Goal: Task Accomplishment & Management: Use online tool/utility

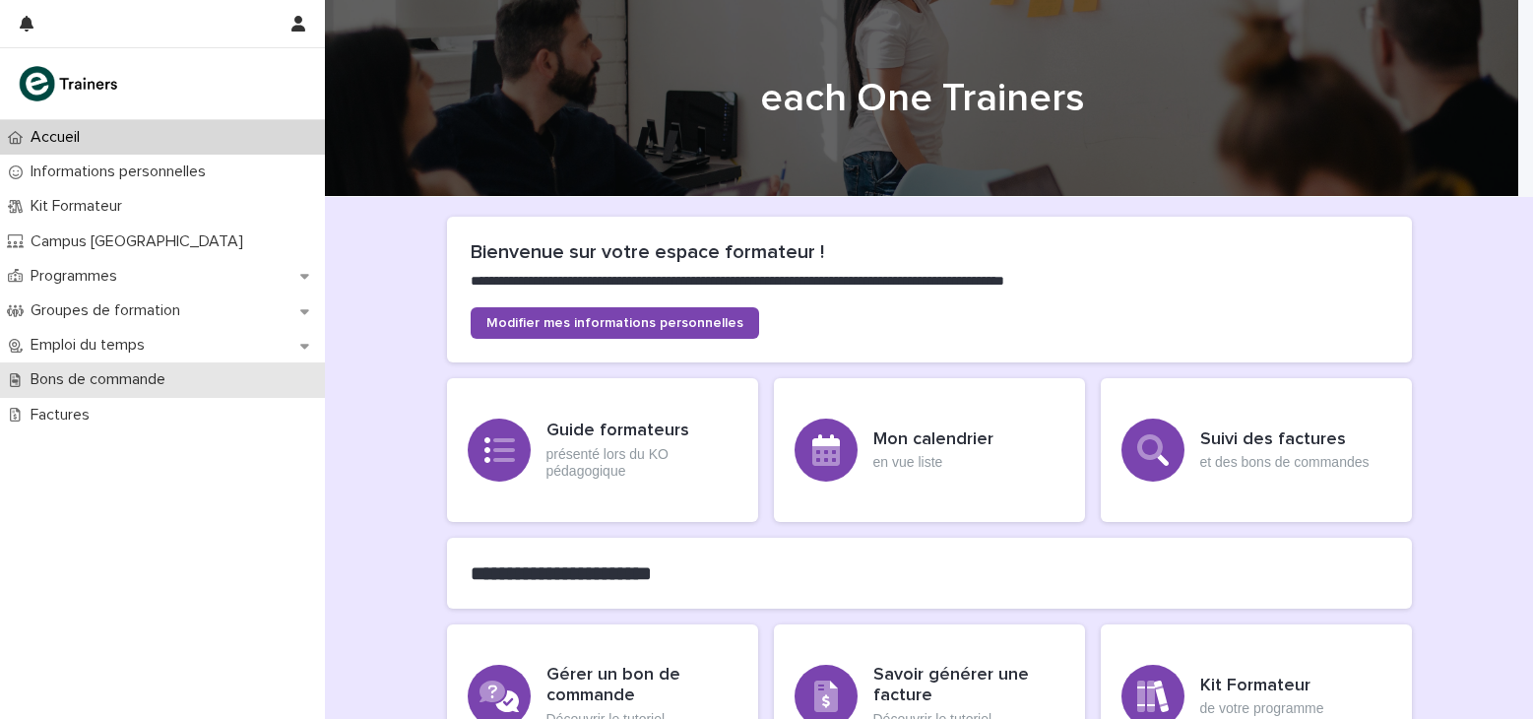
click at [81, 394] on div "Bons de commande" at bounding box center [162, 379] width 325 height 34
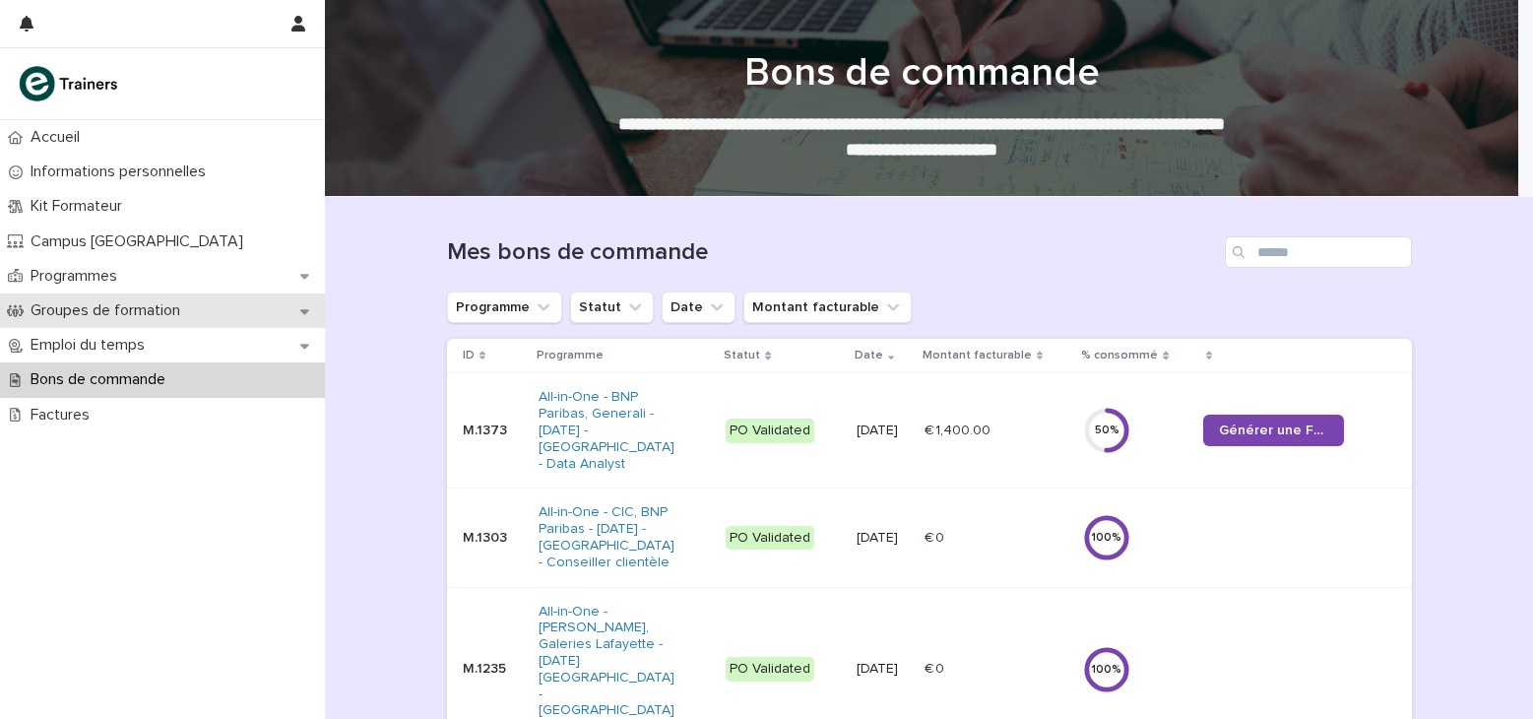
click at [120, 305] on p "Groupes de formation" at bounding box center [109, 310] width 173 height 19
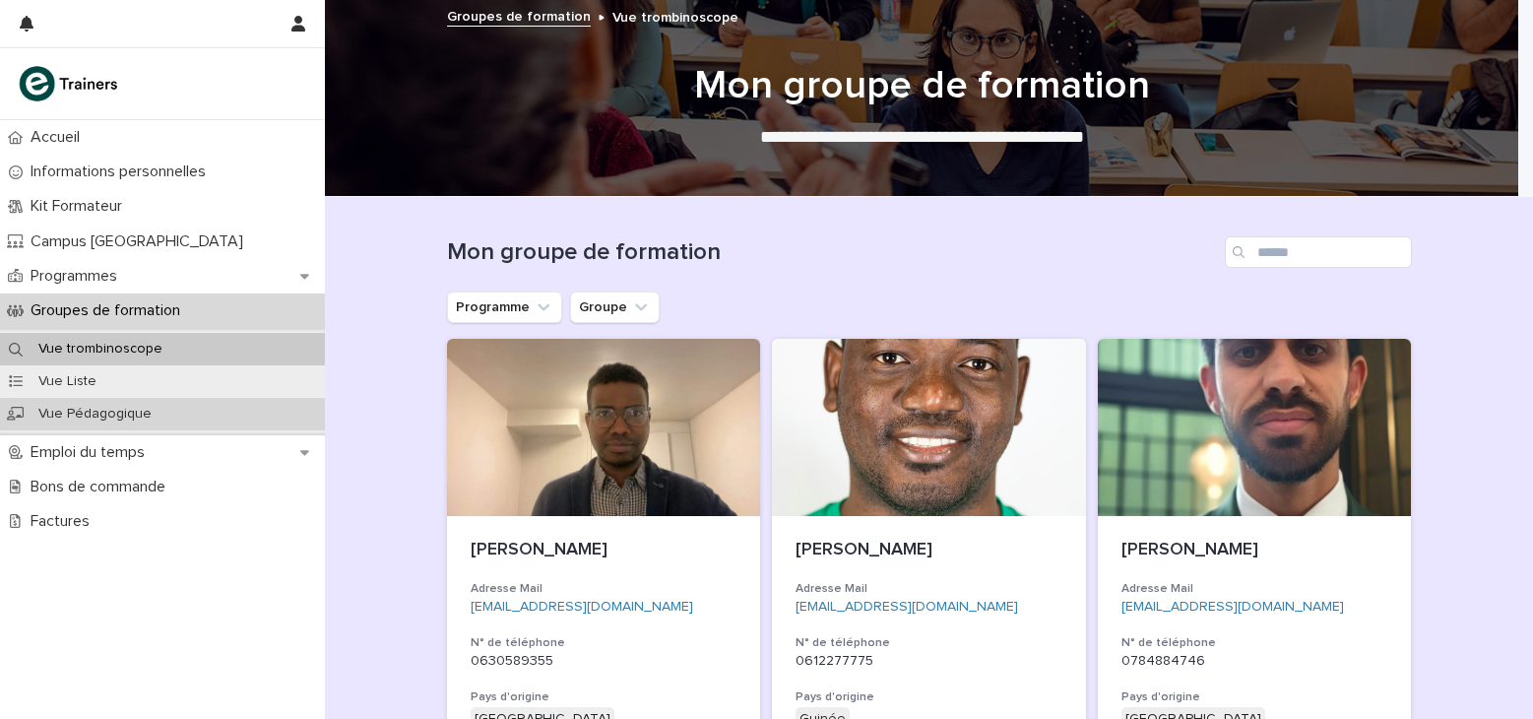
click at [143, 403] on div "Vue Pédagogique" at bounding box center [162, 414] width 325 height 32
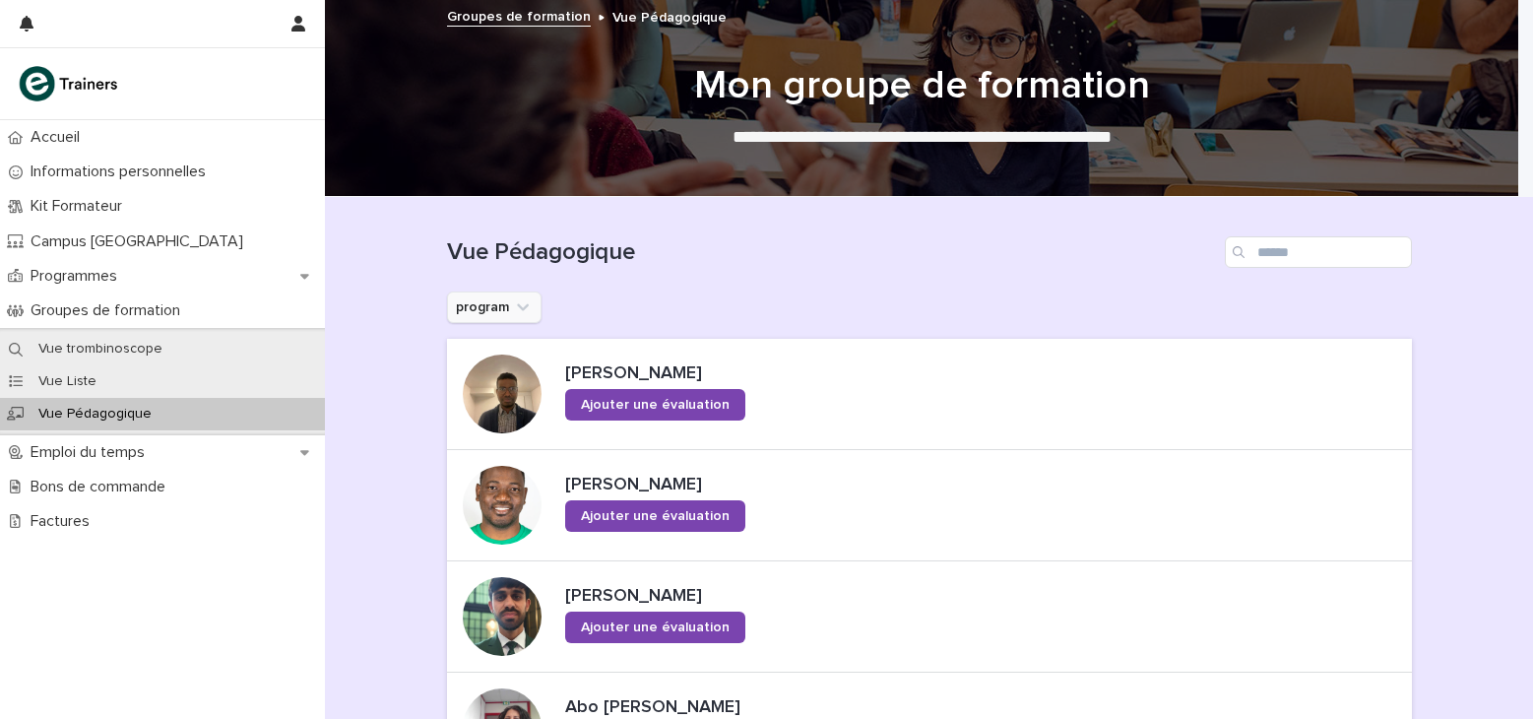
click at [520, 301] on icon "program" at bounding box center [523, 307] width 20 height 20
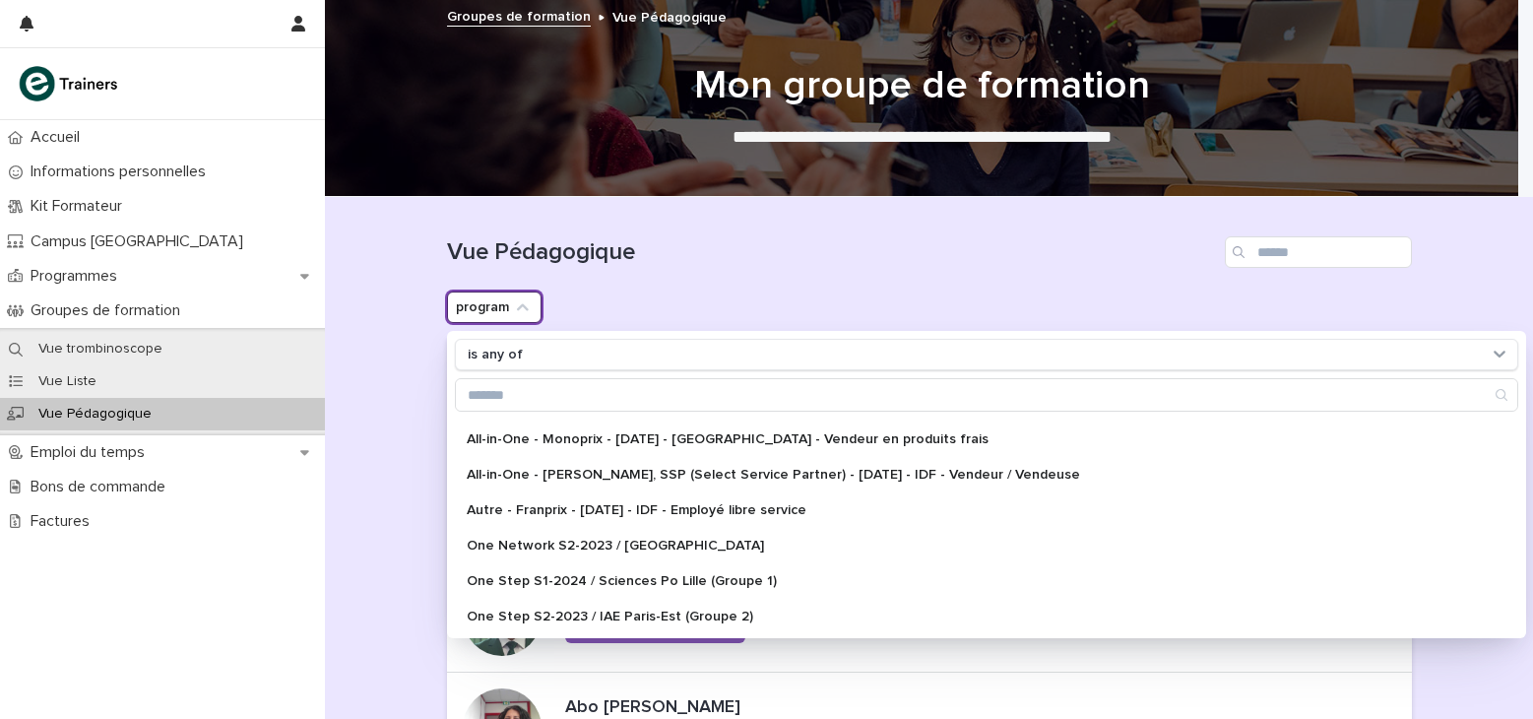
scroll to position [315, 0]
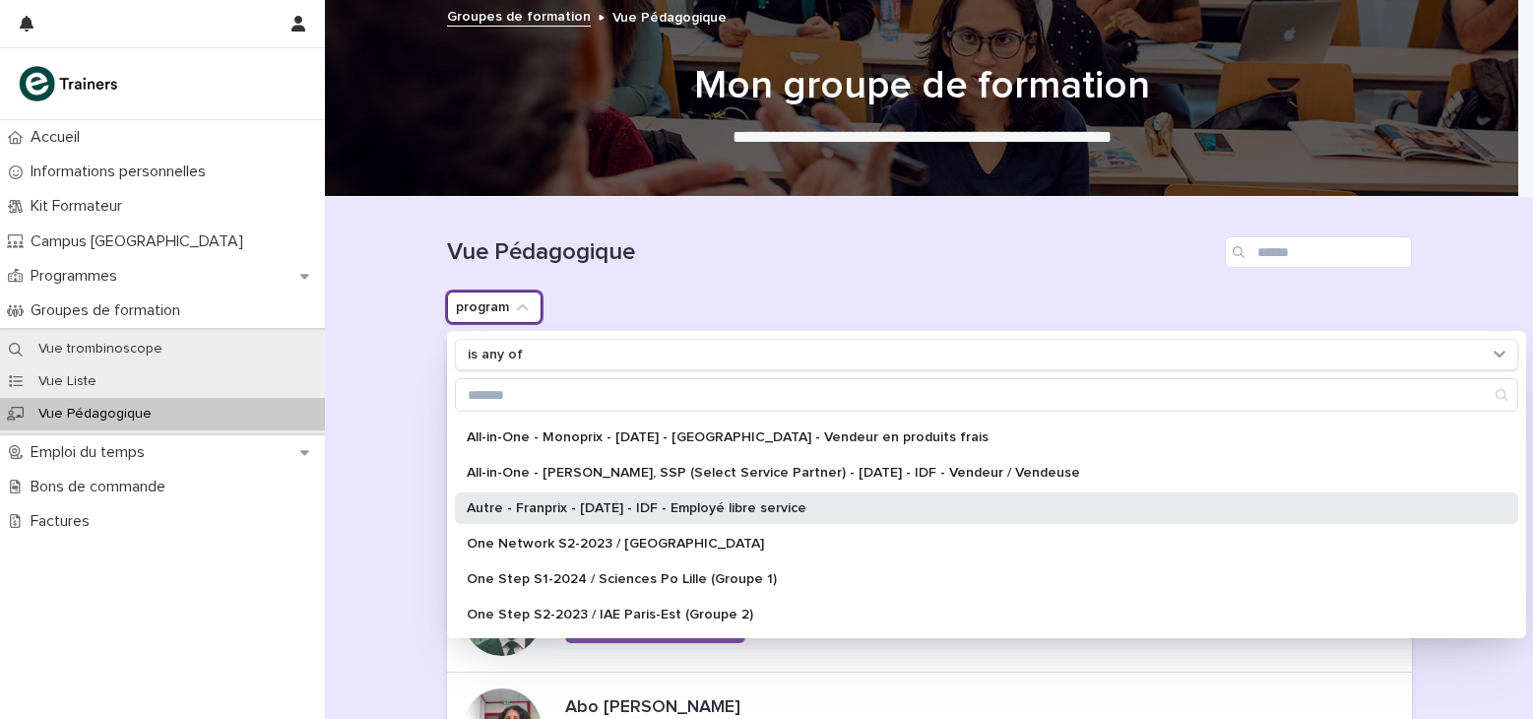
click at [681, 501] on p "Autre - Franprix - [DATE] - IDF - Employé libre service" at bounding box center [977, 508] width 1020 height 14
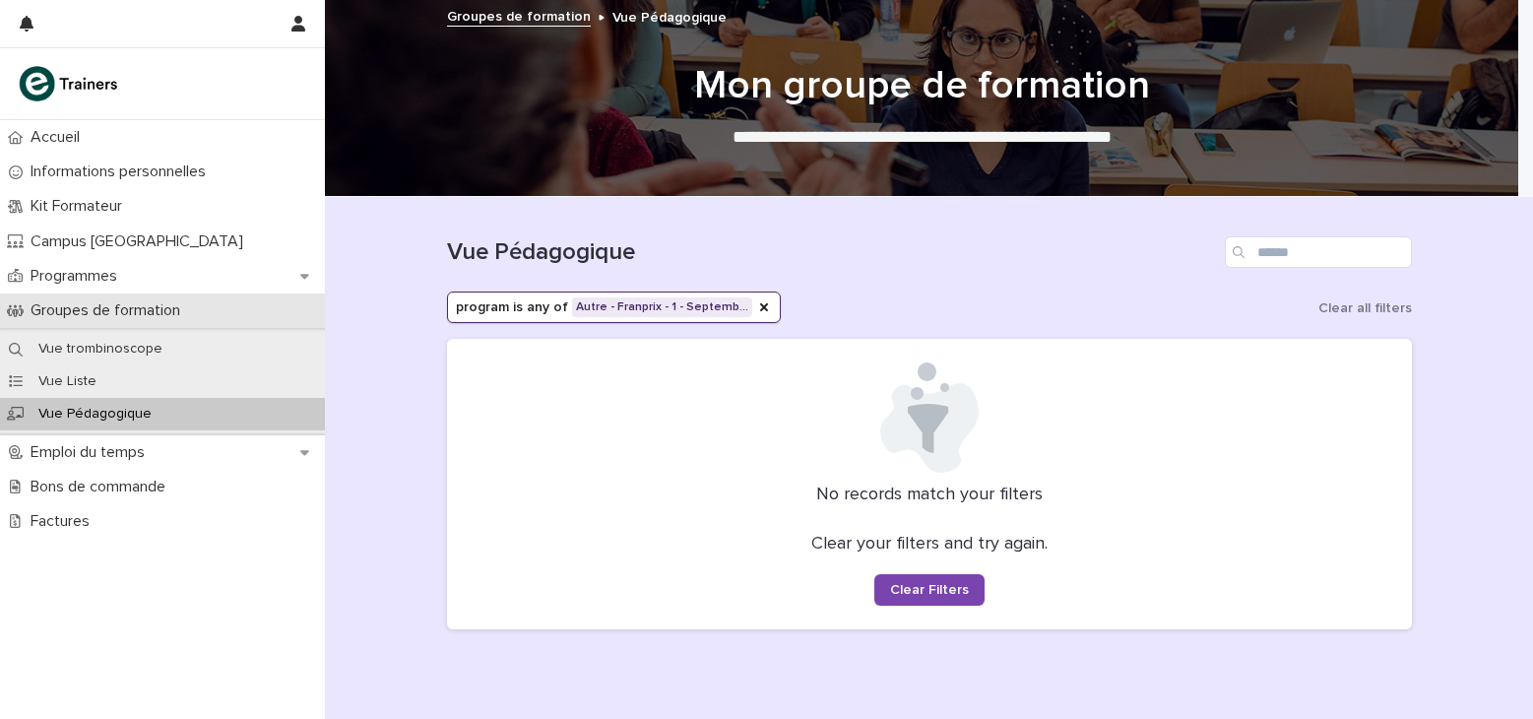
click at [223, 297] on div "Groupes de formation" at bounding box center [162, 310] width 325 height 34
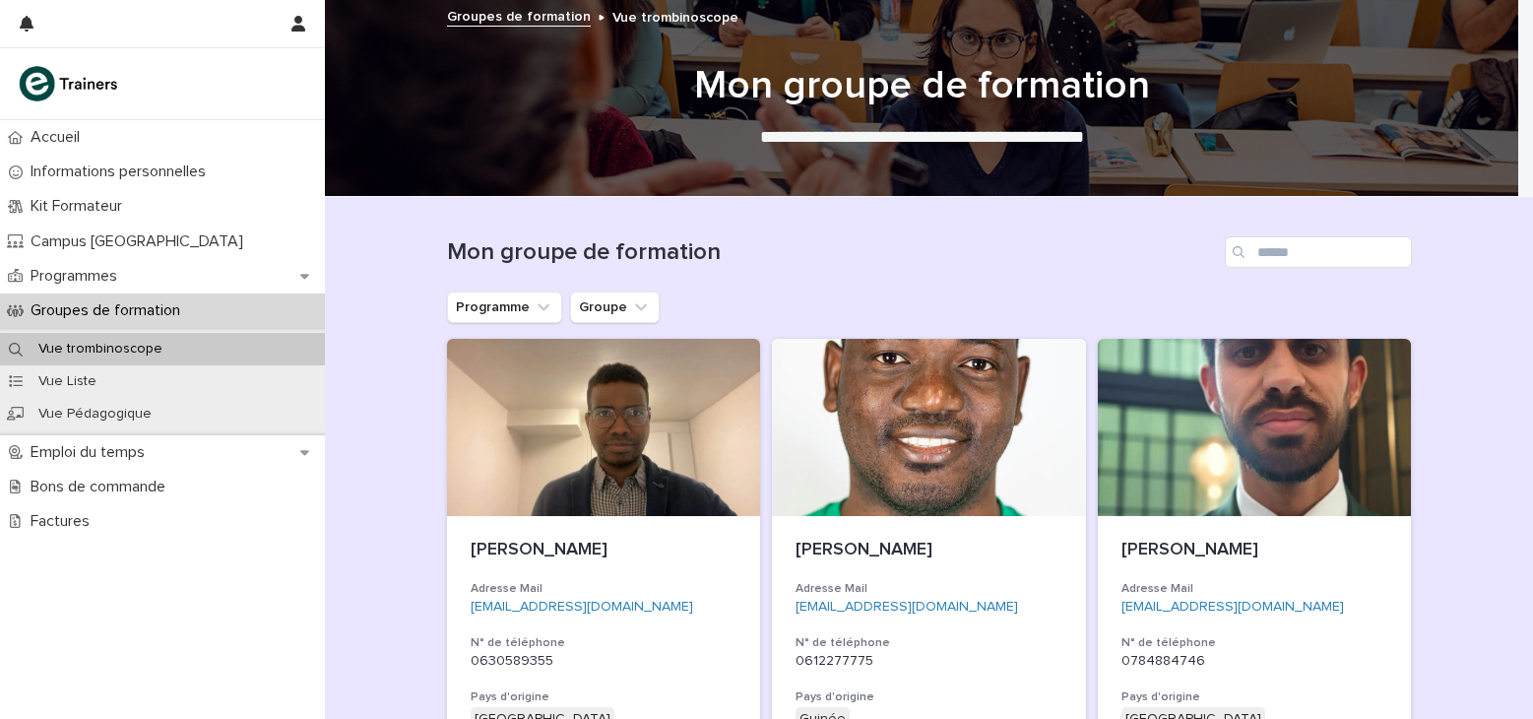
click at [478, 325] on ul "Programme Groupe" at bounding box center [553, 306] width 221 height 39
click at [505, 309] on button "Programme" at bounding box center [504, 307] width 115 height 32
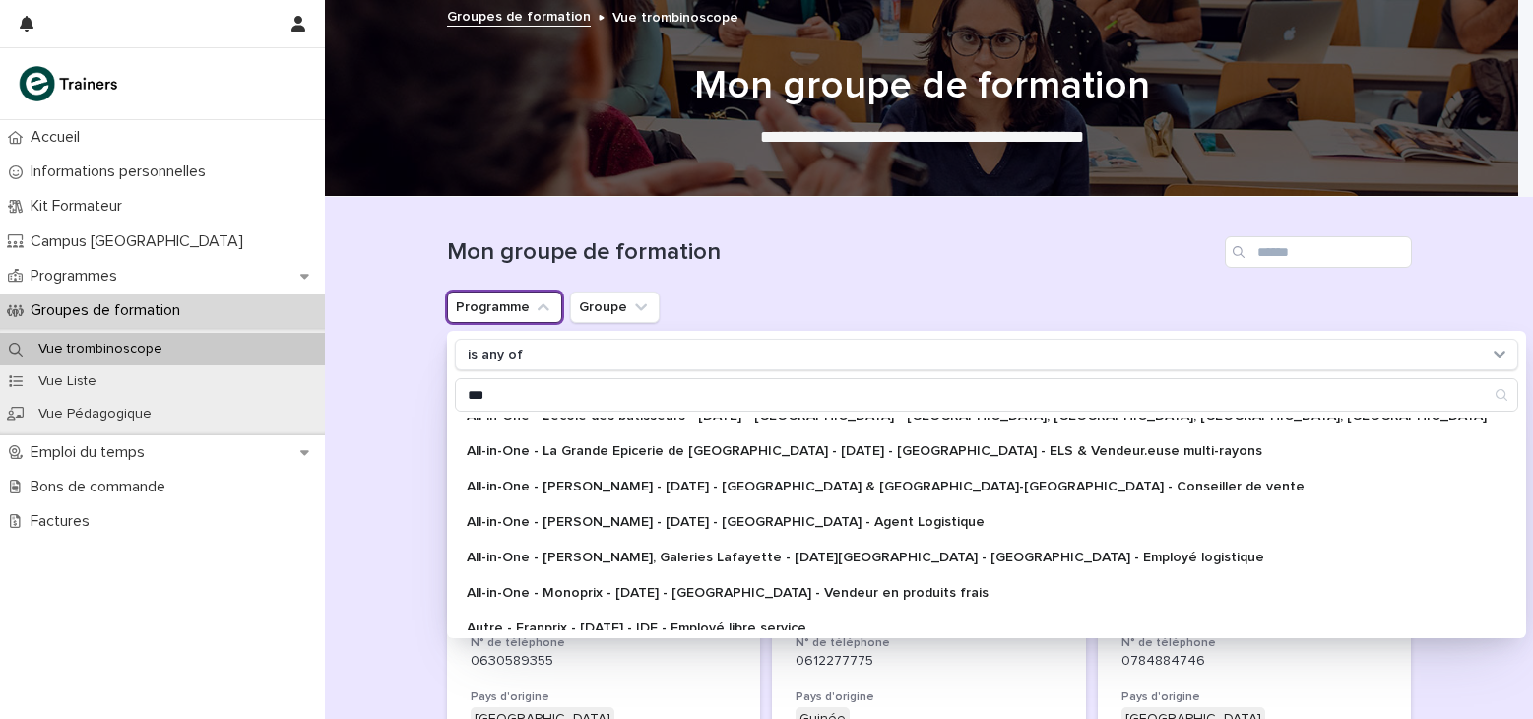
scroll to position [138, 0]
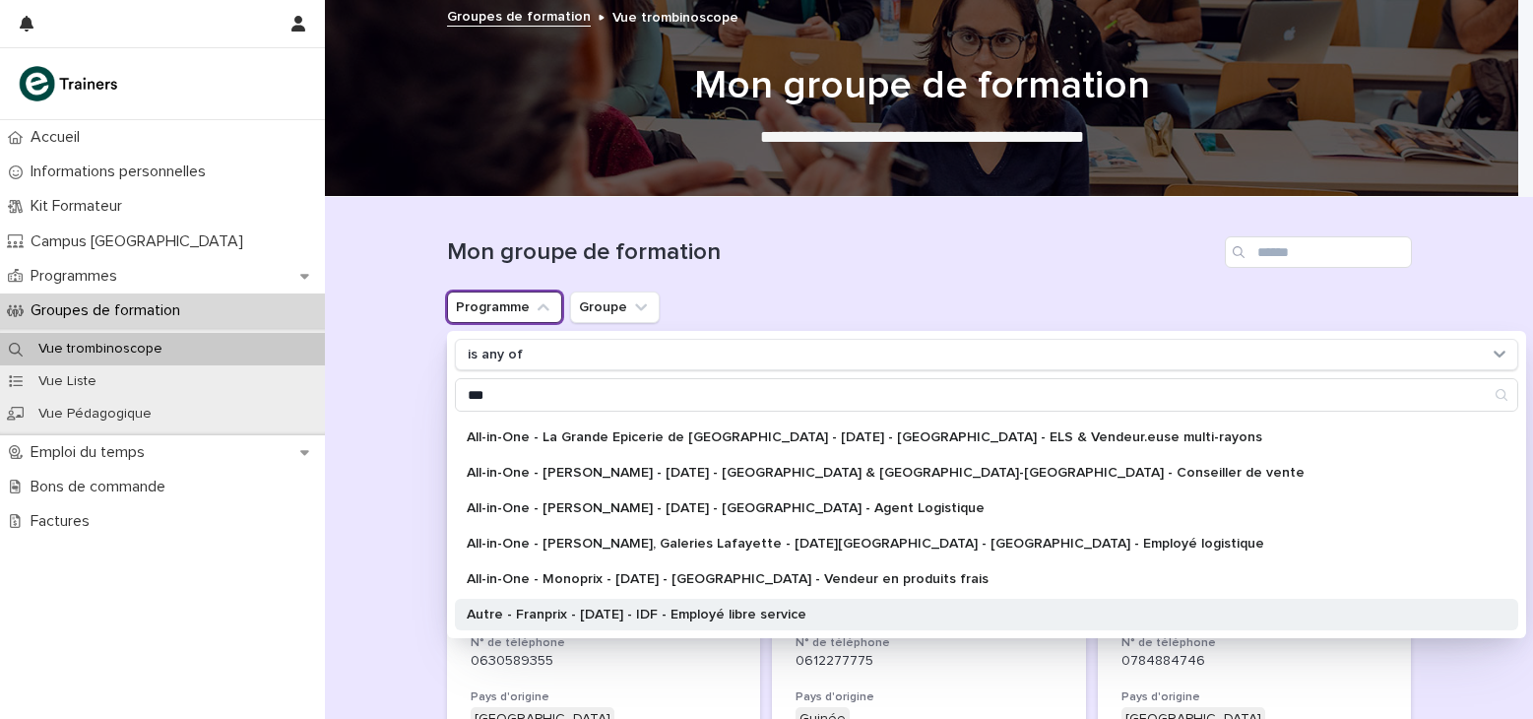
type input "***"
click at [559, 610] on p "Autre - Franprix - [DATE] - IDF - Employé libre service" at bounding box center [977, 614] width 1020 height 14
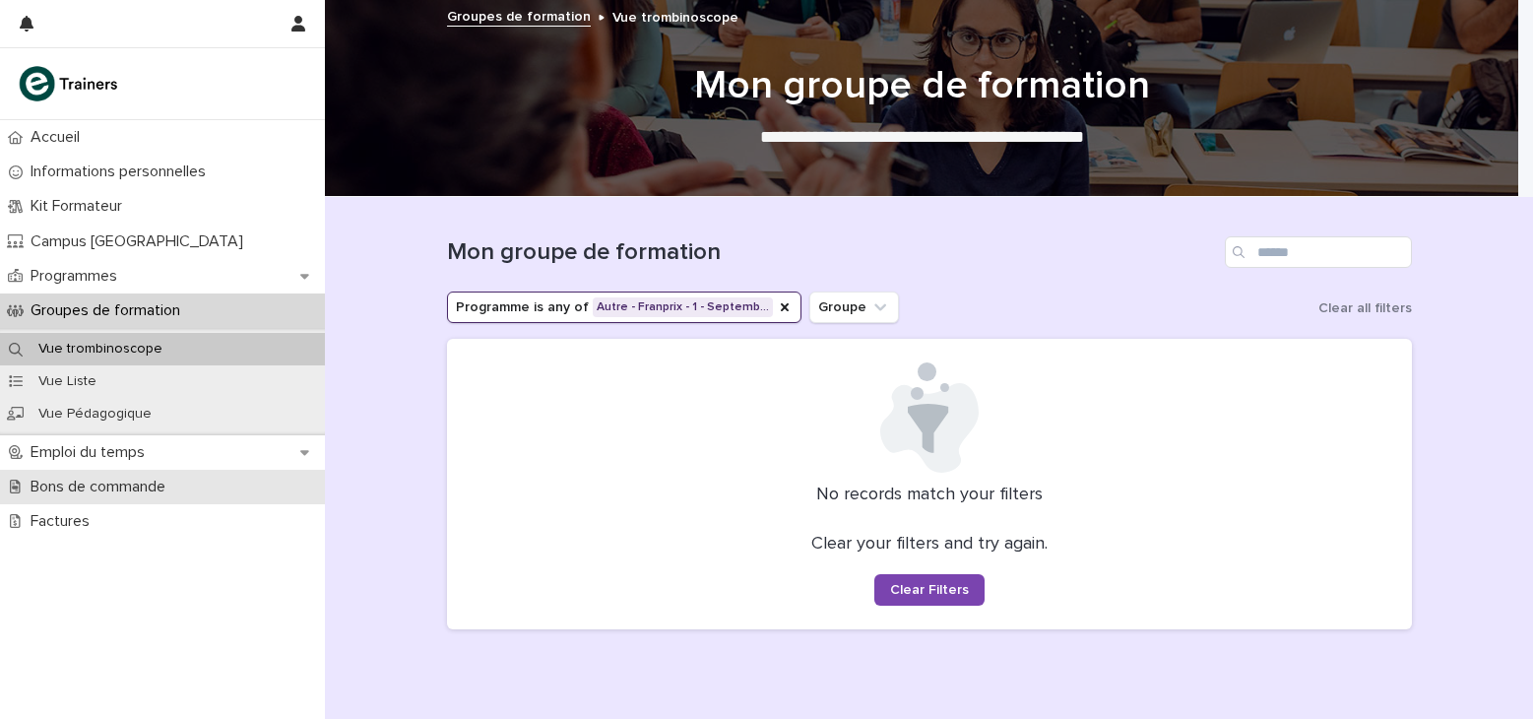
click at [32, 490] on p "Bons de commande" at bounding box center [102, 486] width 159 height 19
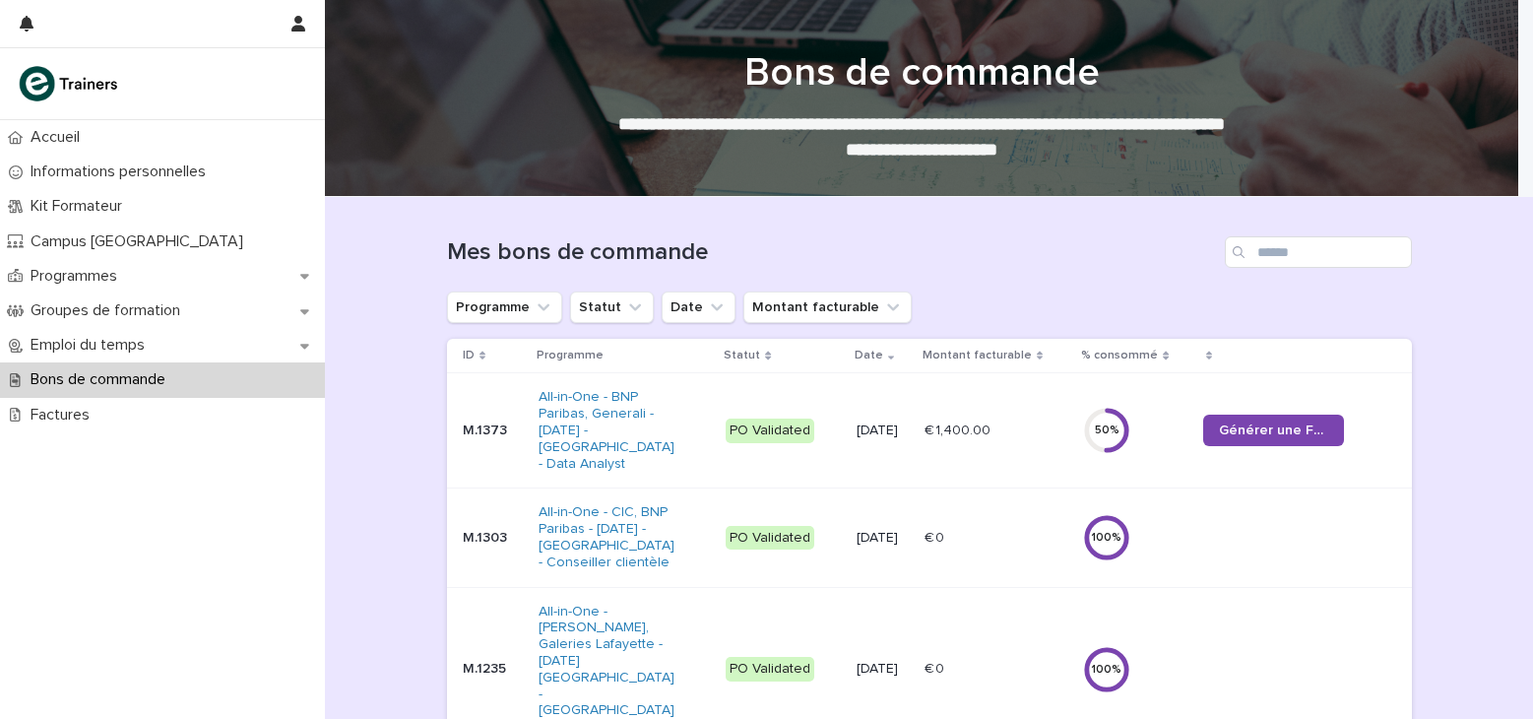
click at [1223, 423] on span "Générer une Facture" at bounding box center [1273, 430] width 109 height 14
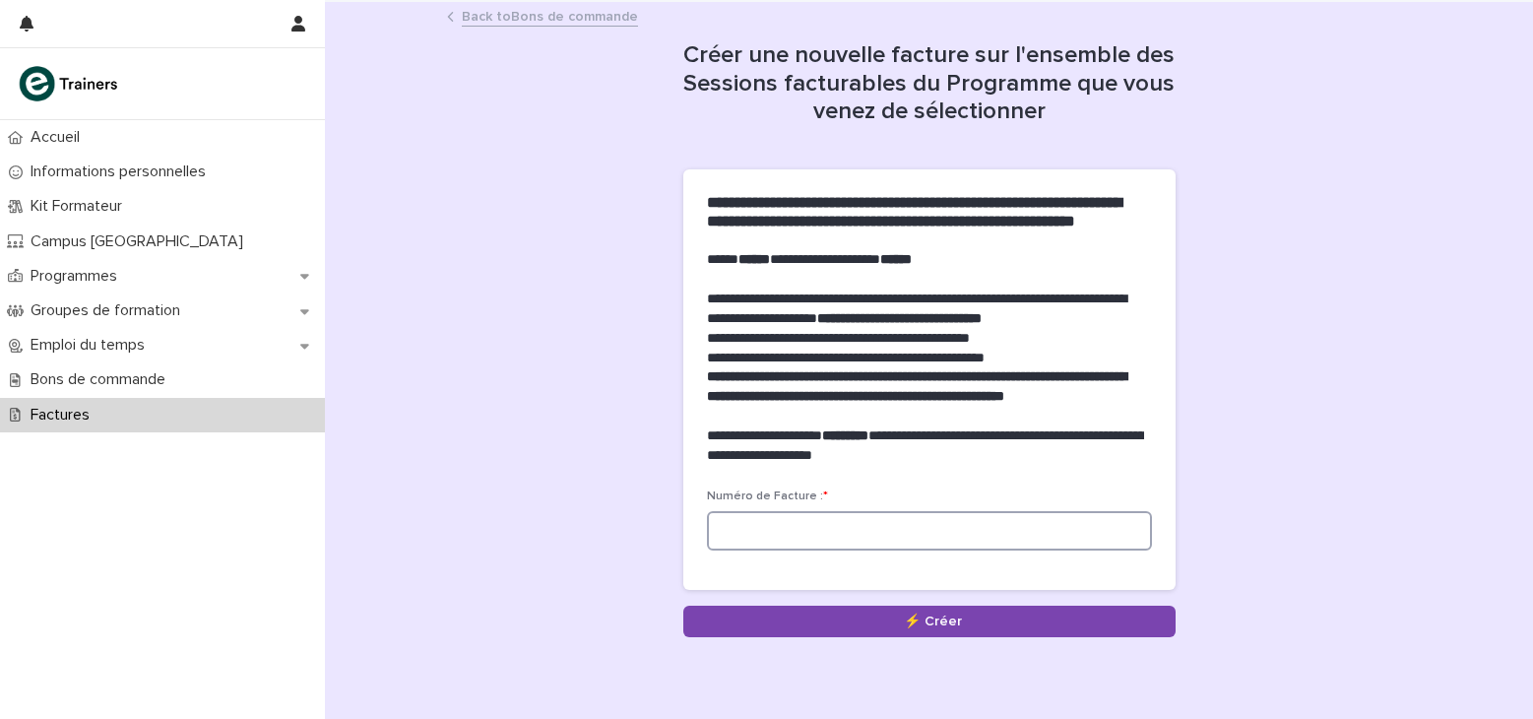
click at [858, 550] on input at bounding box center [929, 530] width 445 height 39
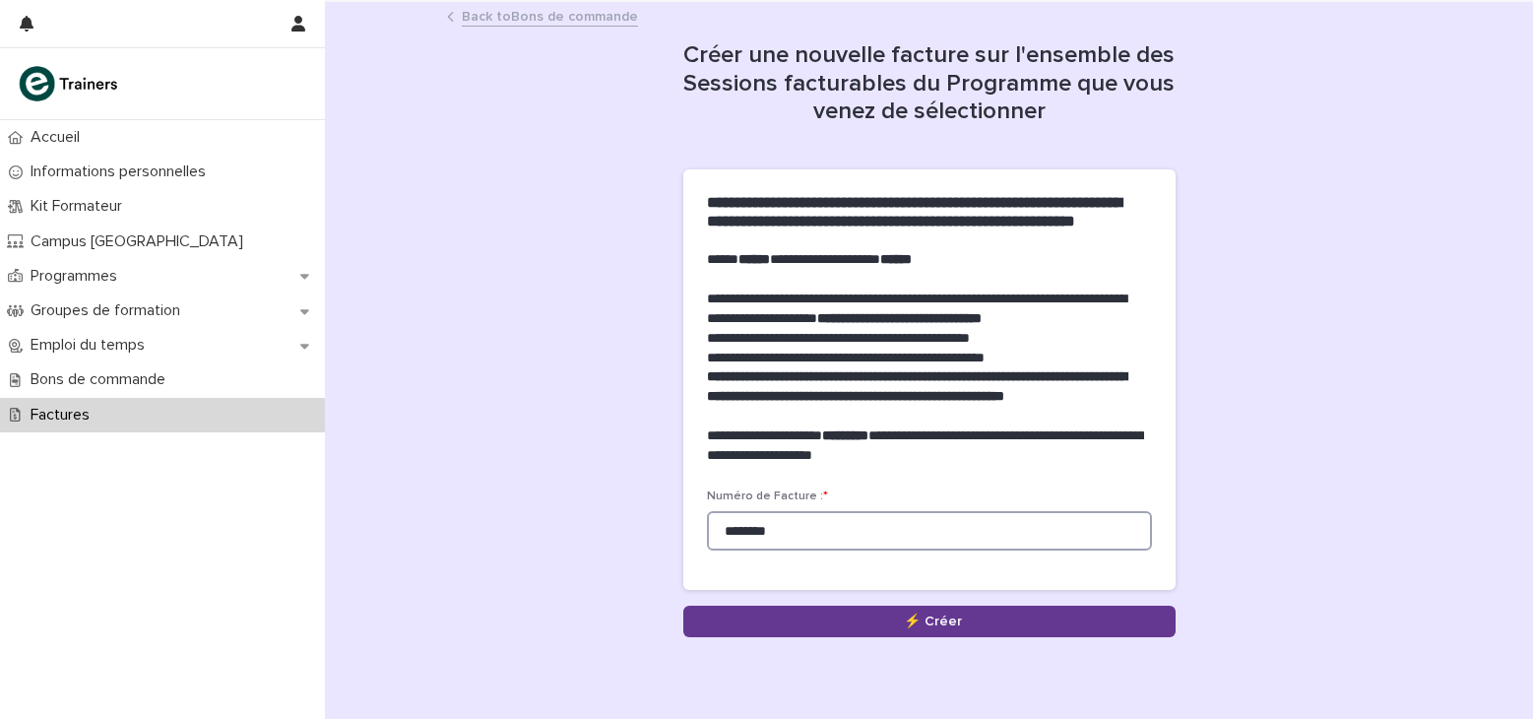
type input "********"
click at [946, 637] on button "Save" at bounding box center [929, 621] width 492 height 32
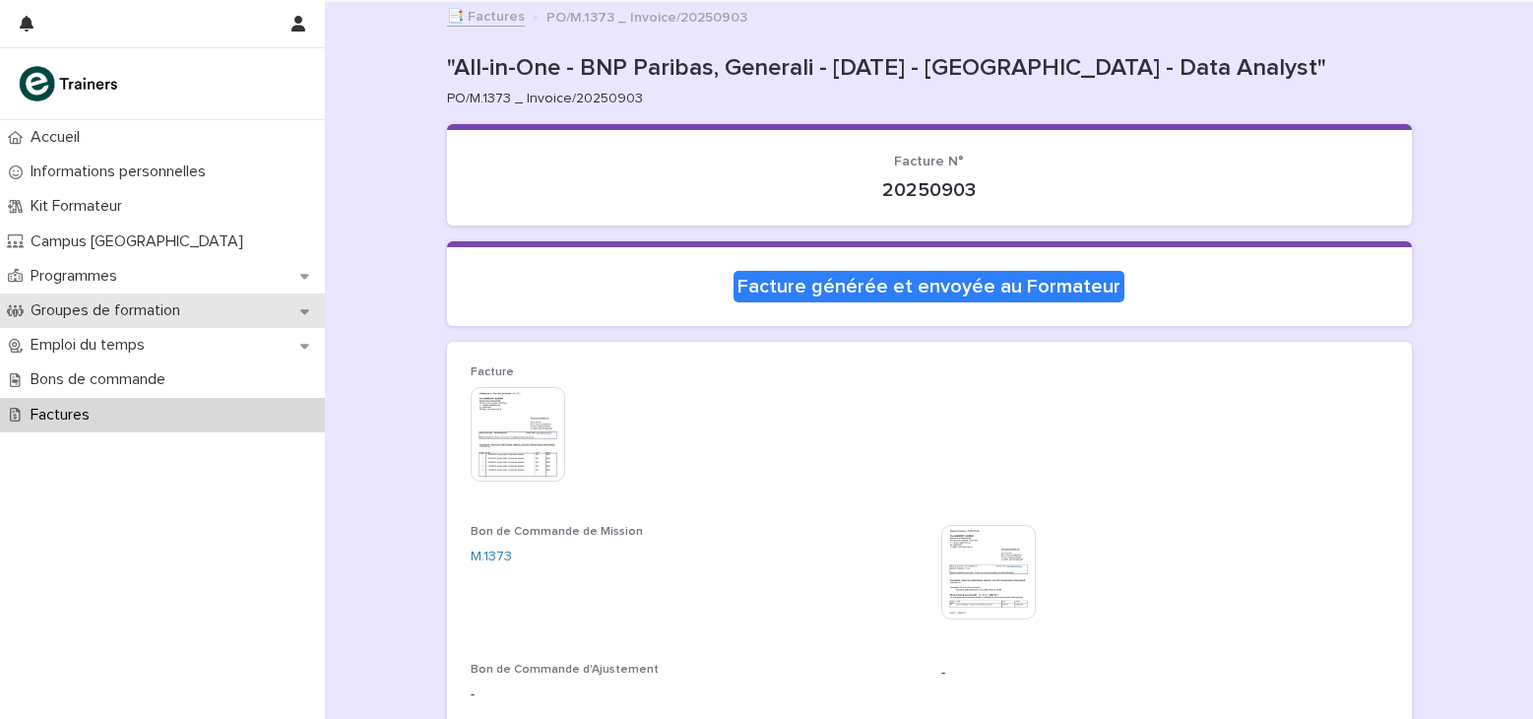
click at [186, 314] on p "Groupes de formation" at bounding box center [109, 310] width 173 height 19
